Goal: Information Seeking & Learning: Learn about a topic

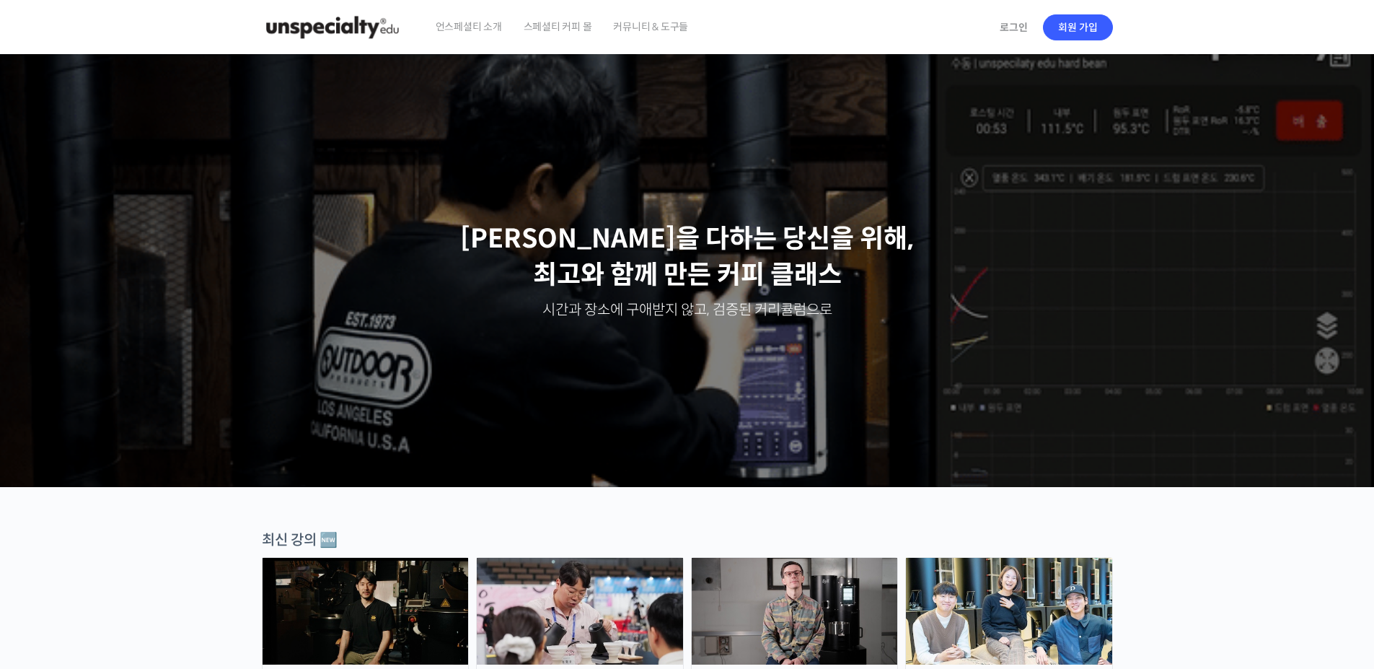
click at [578, 21] on span "스페셜티 커피 몰" at bounding box center [558, 26] width 69 height 55
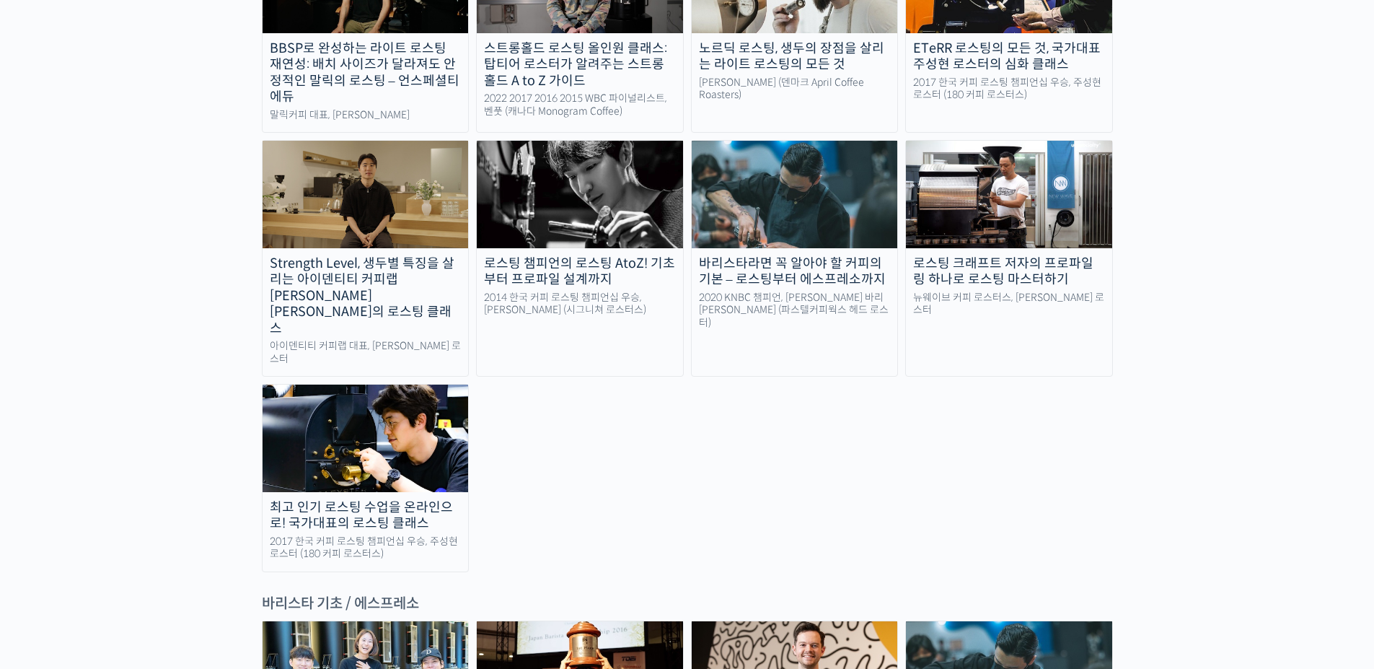
scroll to position [1731, 0]
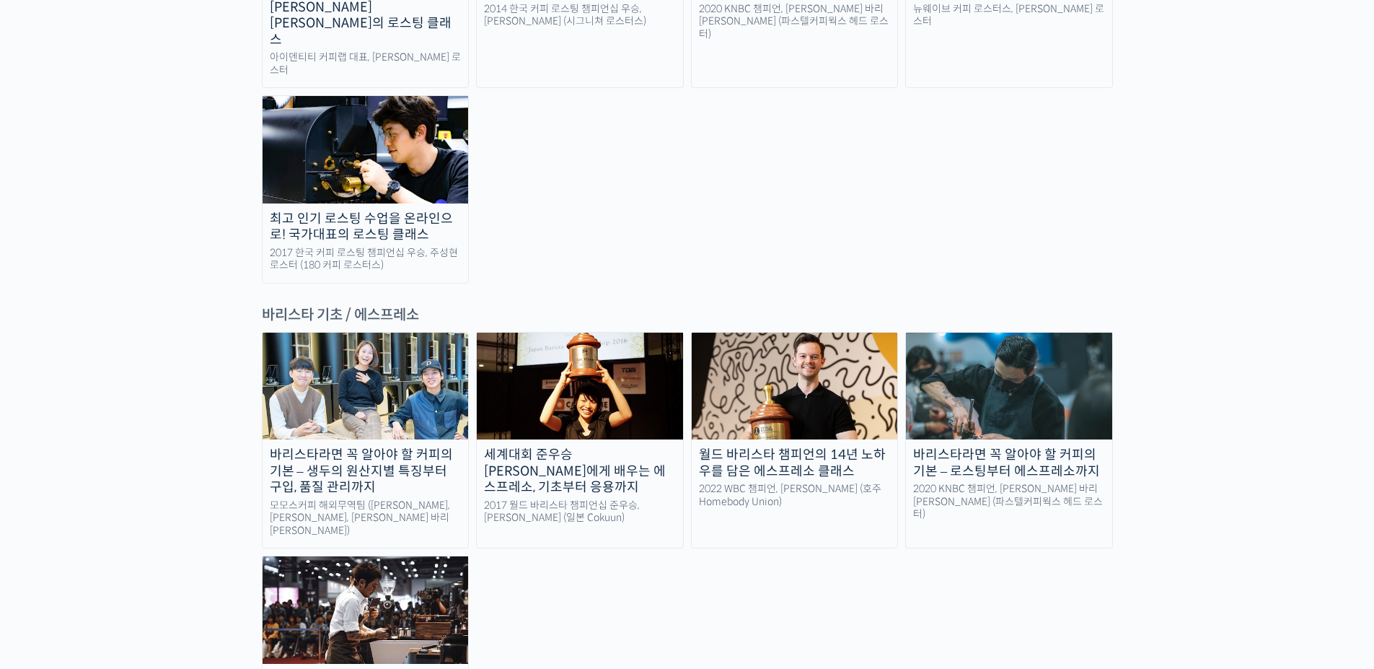
click at [571, 333] on img at bounding box center [580, 386] width 206 height 107
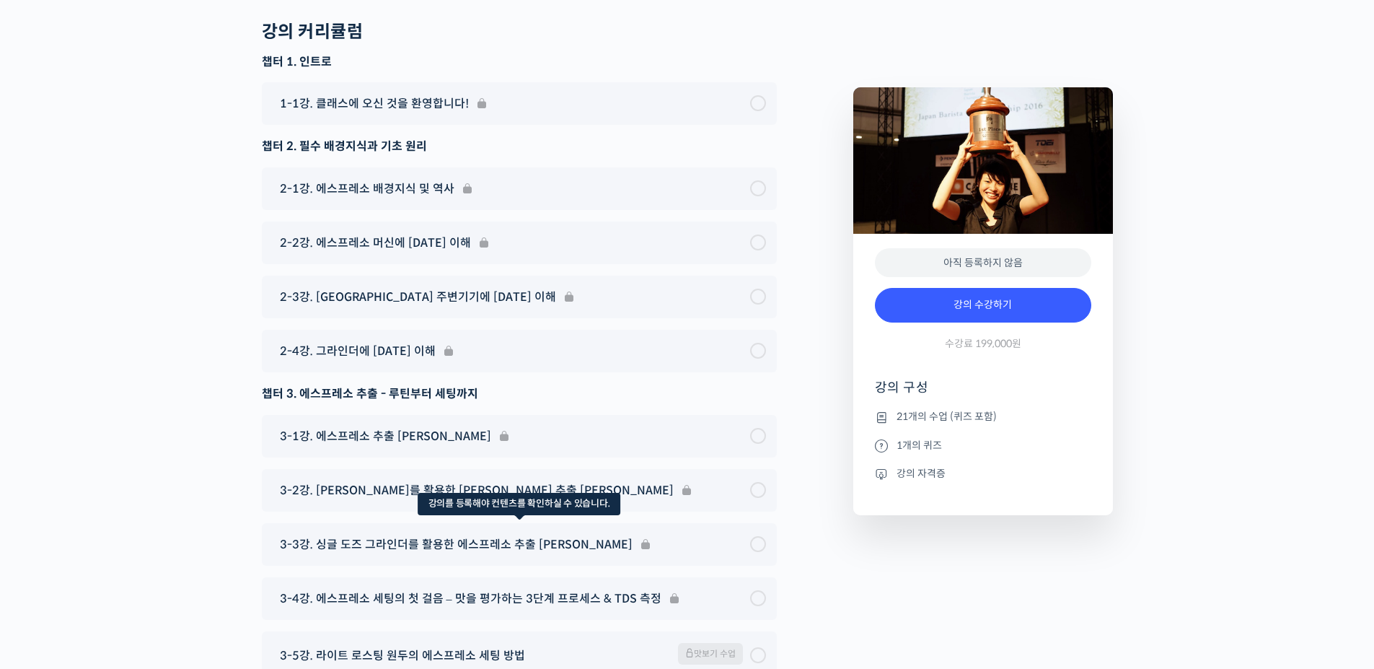
scroll to position [5665, 0]
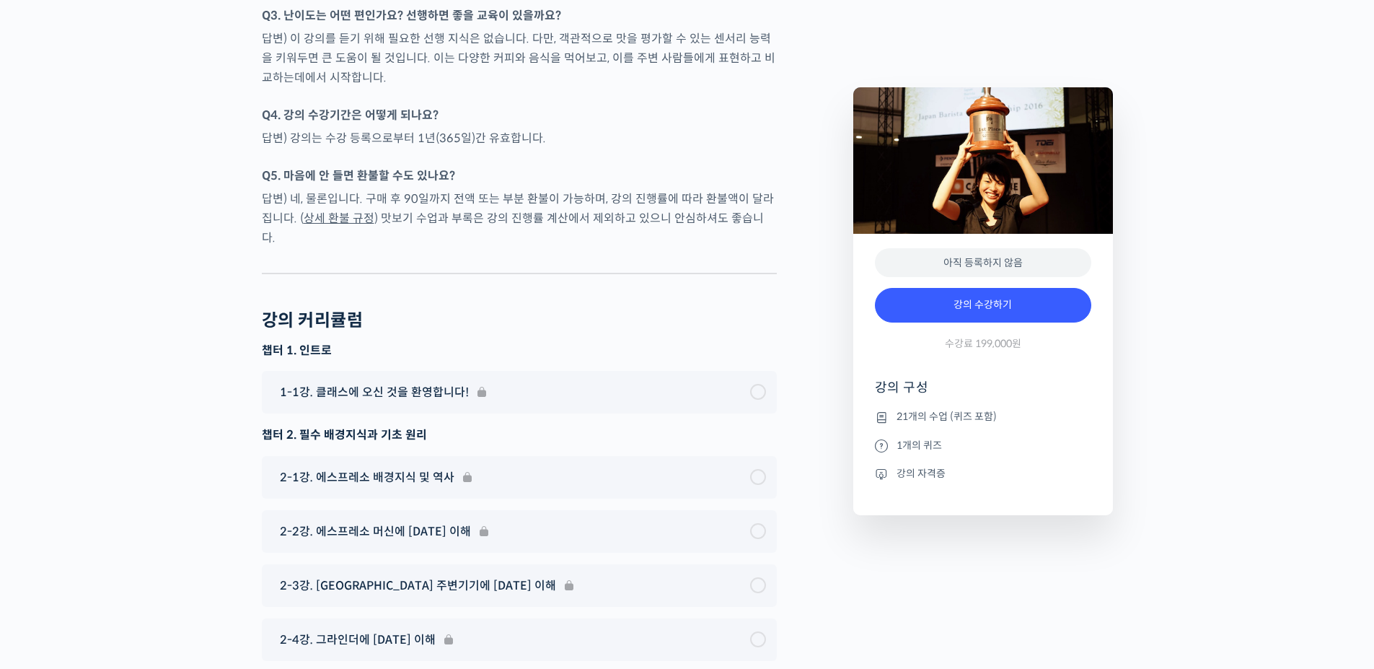
type input "reallslow10@naver.com"
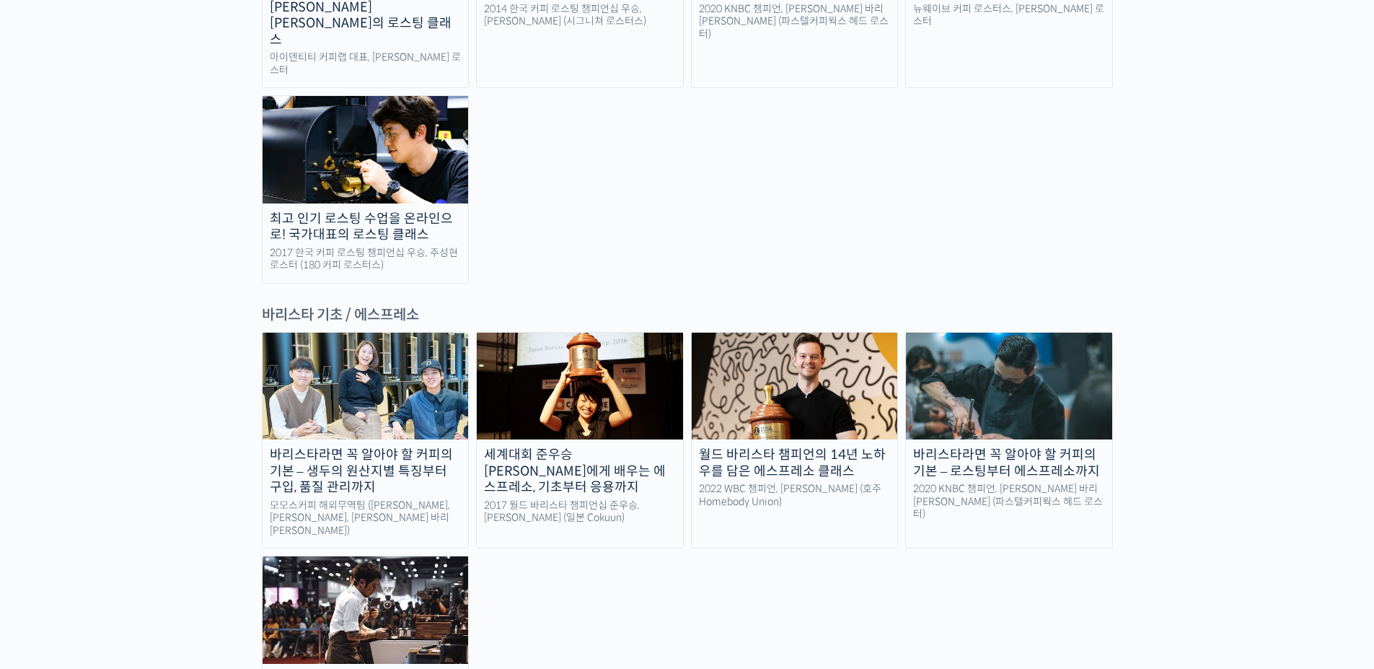
click at [794, 333] on img at bounding box center [795, 386] width 206 height 107
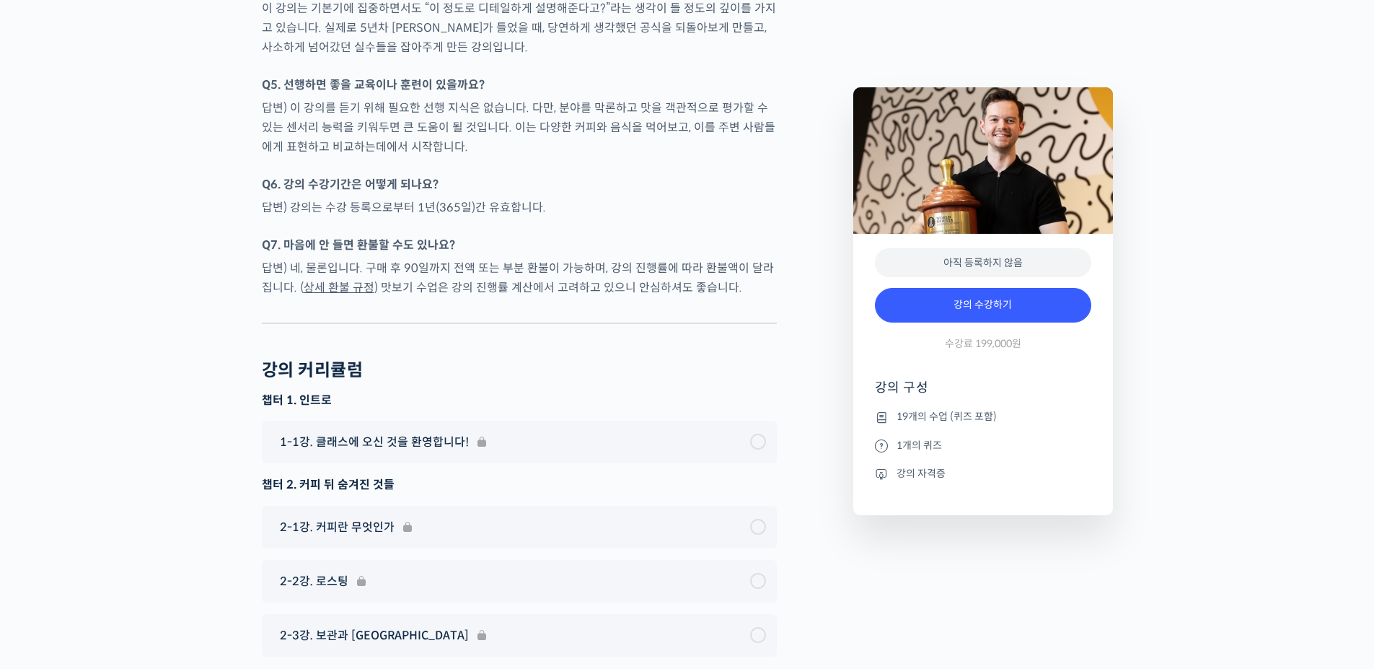
scroll to position [7075, 0]
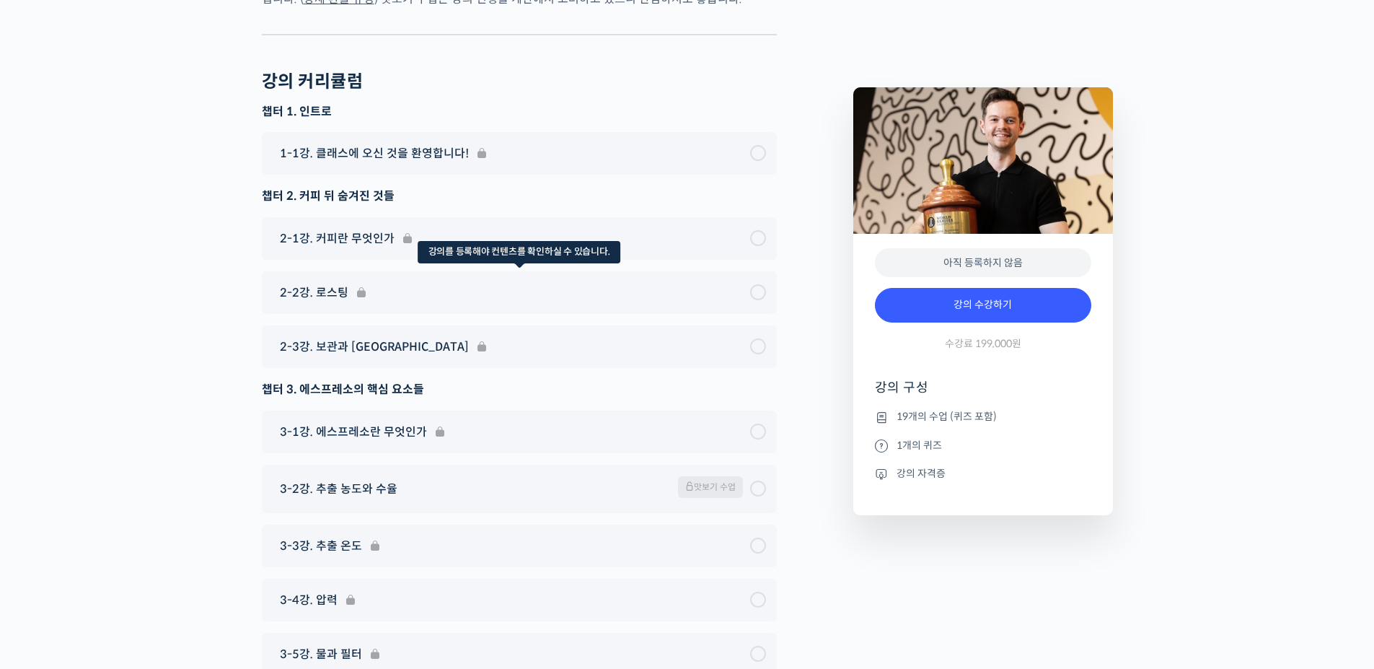
type input "[EMAIL_ADDRESS][DOMAIN_NAME]"
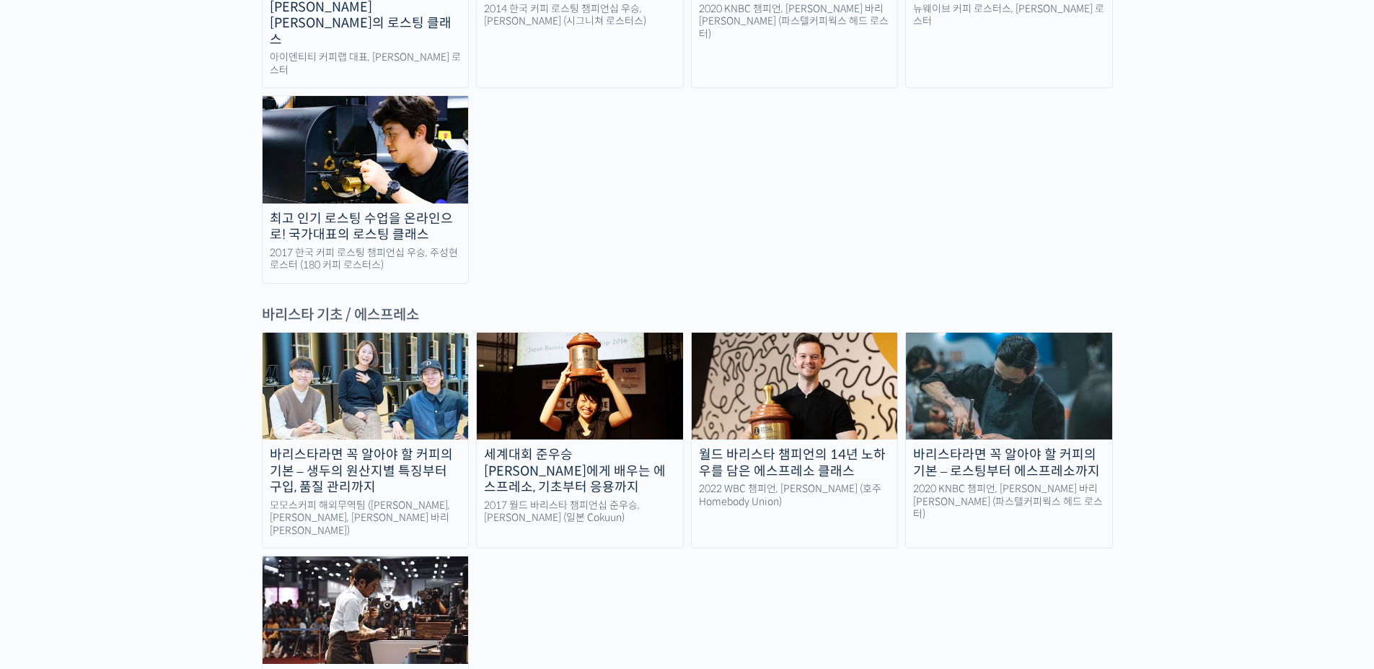
click at [1079, 333] on img at bounding box center [1009, 386] width 206 height 107
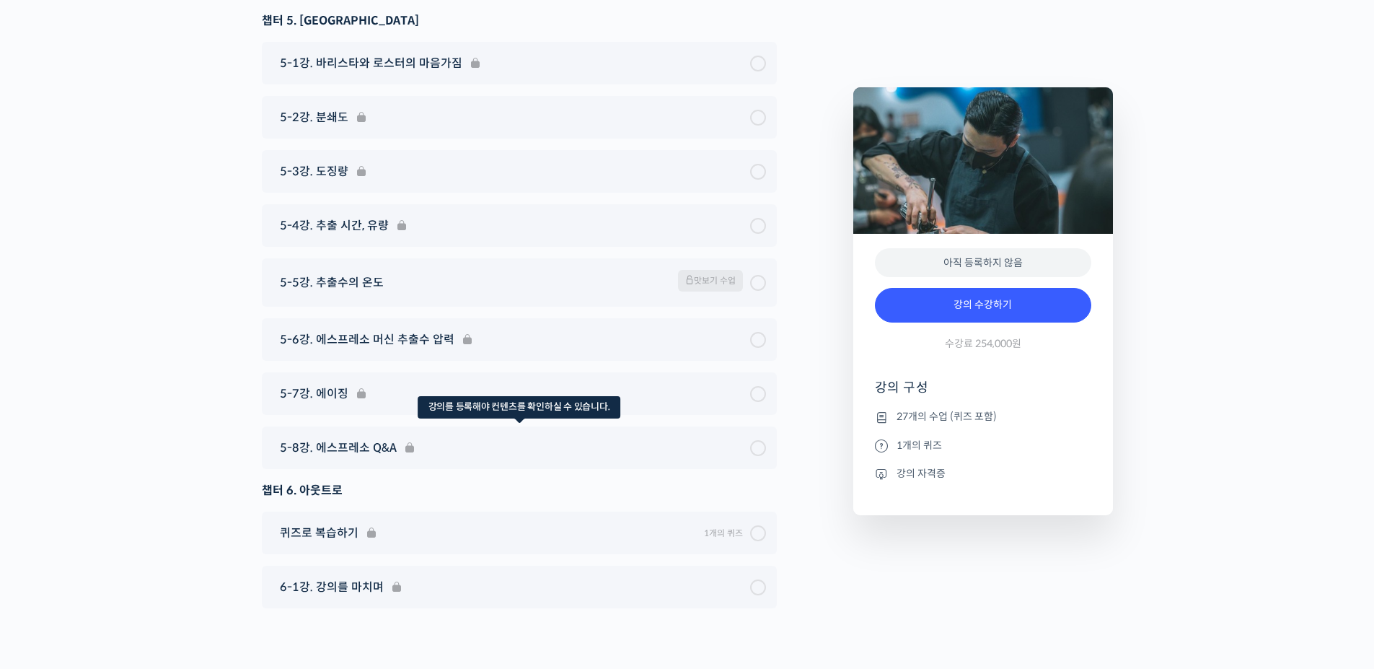
scroll to position [7213, 0]
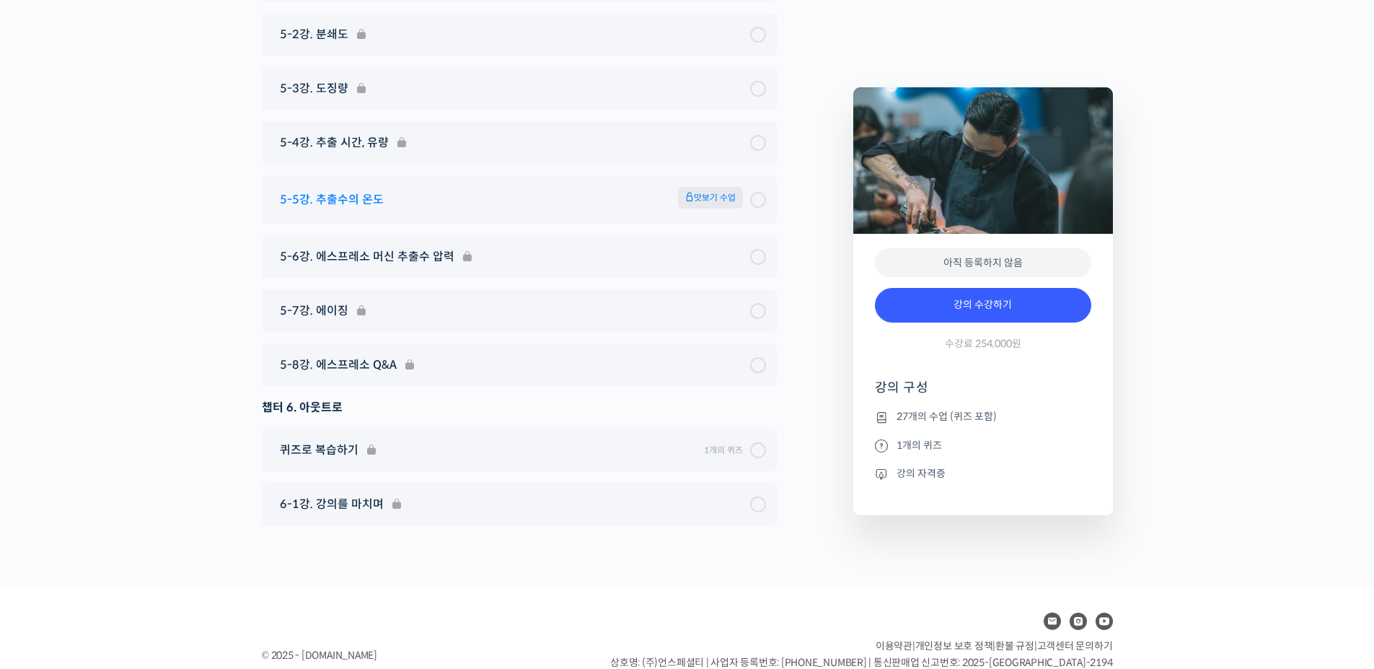
type input "[EMAIL_ADDRESS][DOMAIN_NAME]"
drag, startPoint x: 716, startPoint y: 171, endPoint x: 713, endPoint y: 162, distance: 8.9
click at [716, 187] on span "맛보기 수업" at bounding box center [710, 198] width 65 height 22
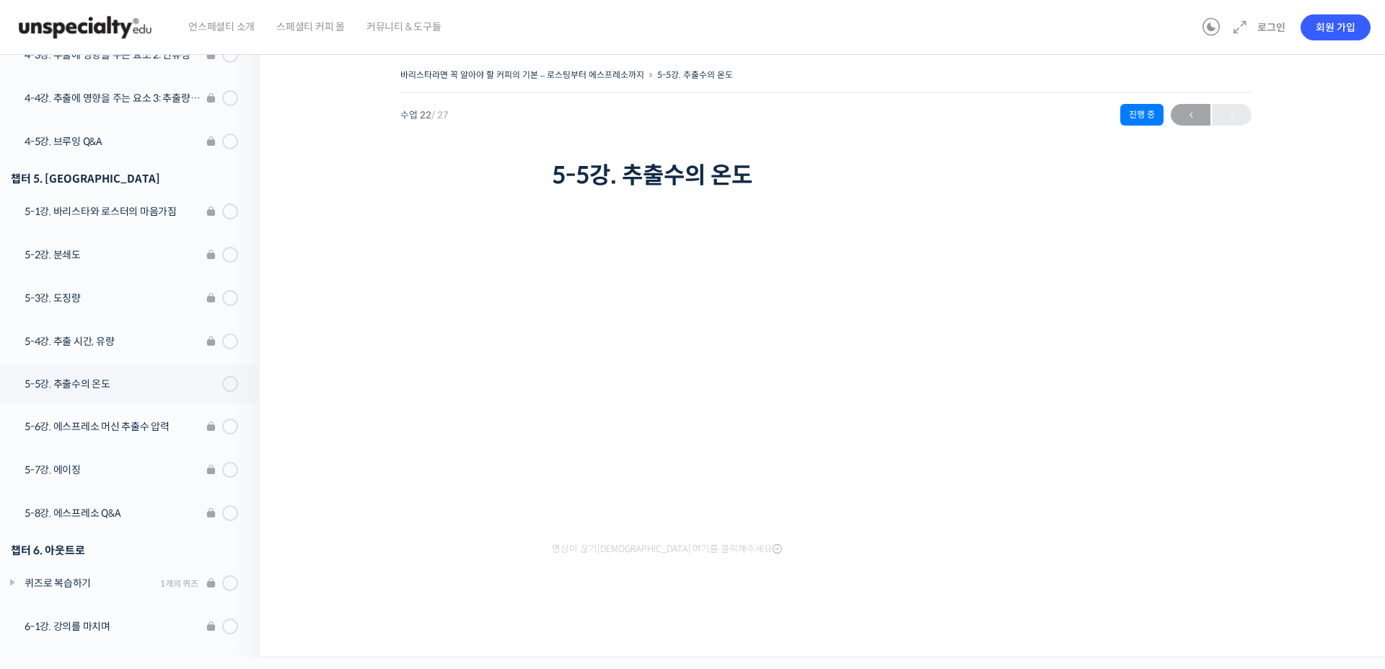
scroll to position [822, 0]
